Goal: Information Seeking & Learning: Learn about a topic

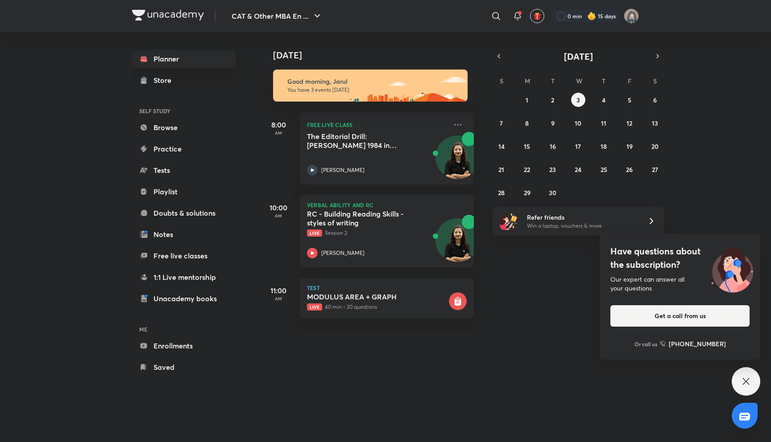
click at [738, 381] on div "Have questions about the subscription? Our expert can answer all your questions…" at bounding box center [745, 381] width 29 height 29
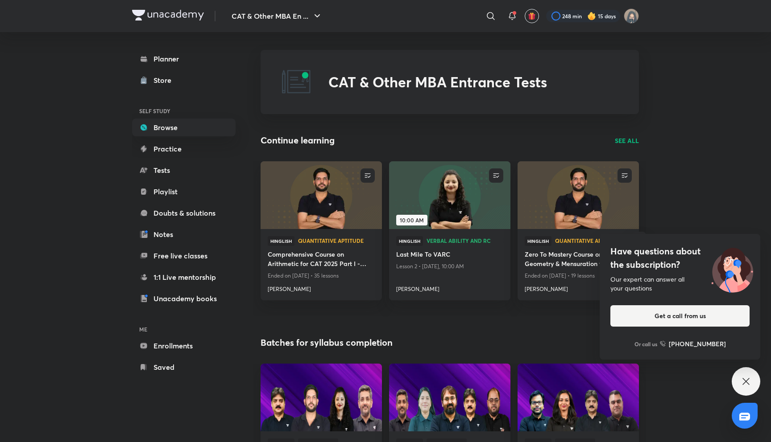
click at [736, 373] on div "Have questions about the subscription? Our expert can answer all your questions…" at bounding box center [745, 381] width 29 height 29
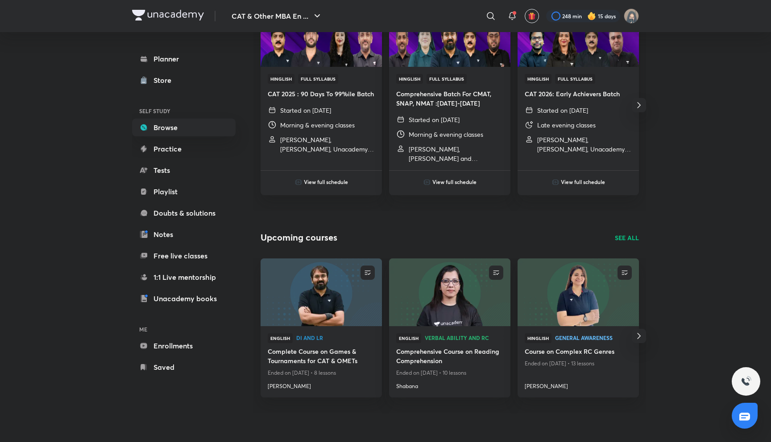
scroll to position [366, 0]
